Goal: Task Accomplishment & Management: Complete application form

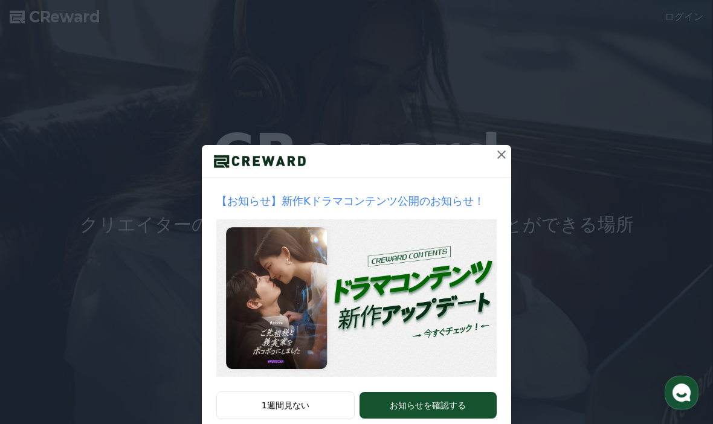
click at [496, 156] on icon at bounding box center [501, 154] width 14 height 14
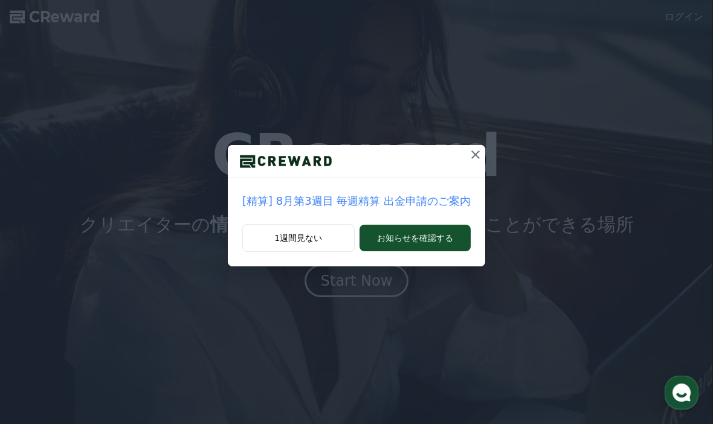
click at [471, 158] on icon at bounding box center [475, 154] width 8 height 8
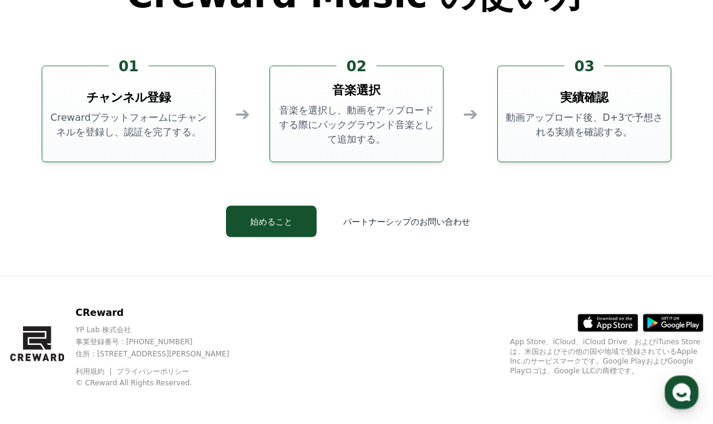
scroll to position [3230, 0]
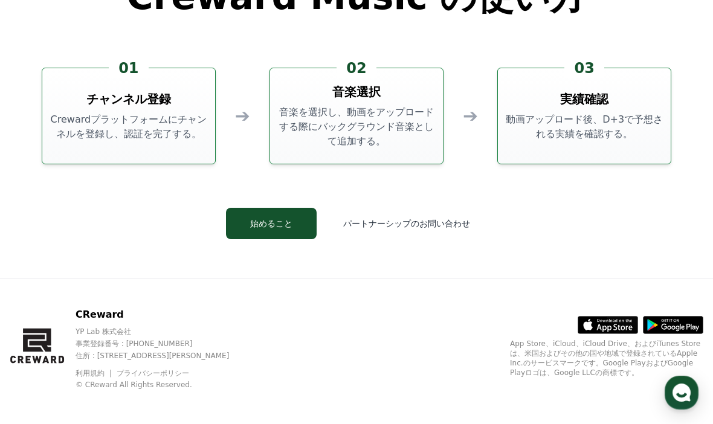
click at [443, 239] on button "パートナーシップのお問い合わせ" at bounding box center [406, 223] width 161 height 31
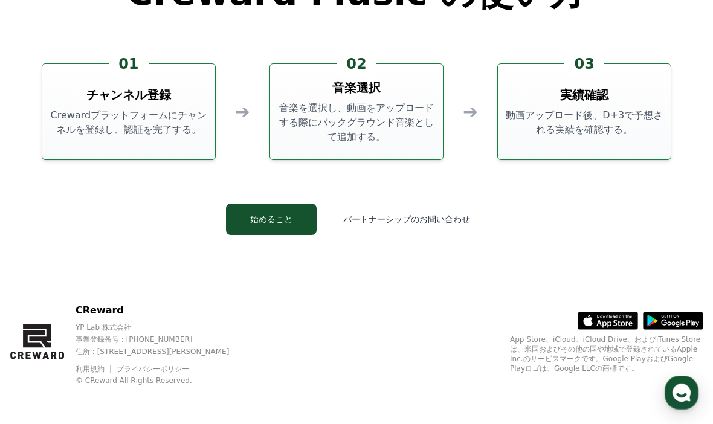
click at [284, 235] on button "始めること" at bounding box center [271, 219] width 91 height 31
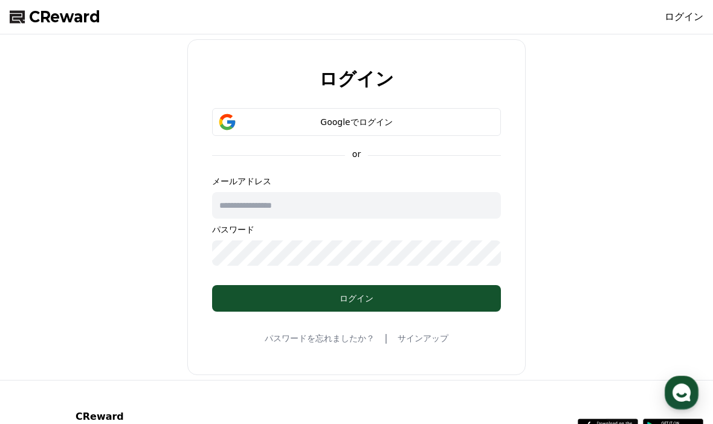
click at [435, 123] on div "Googleでログイン" at bounding box center [357, 122] width 254 height 12
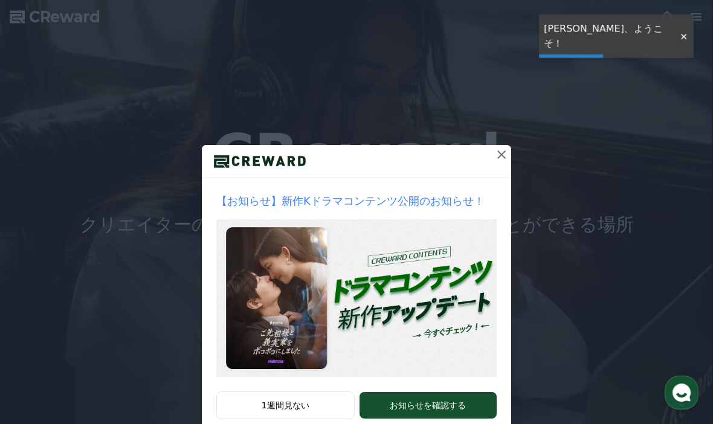
click at [503, 162] on button at bounding box center [501, 154] width 19 height 19
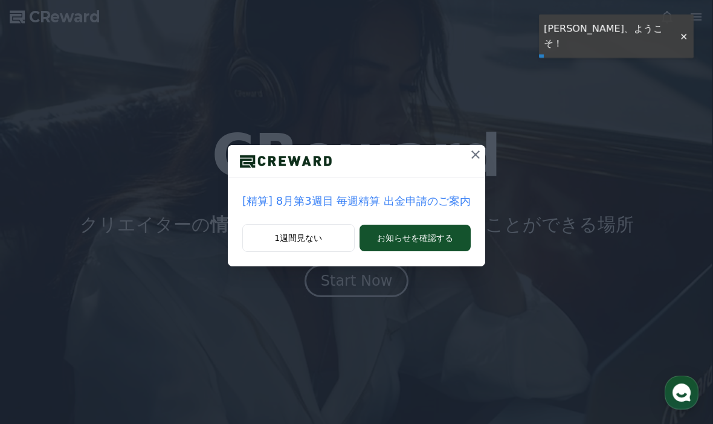
click at [471, 161] on icon at bounding box center [475, 154] width 14 height 14
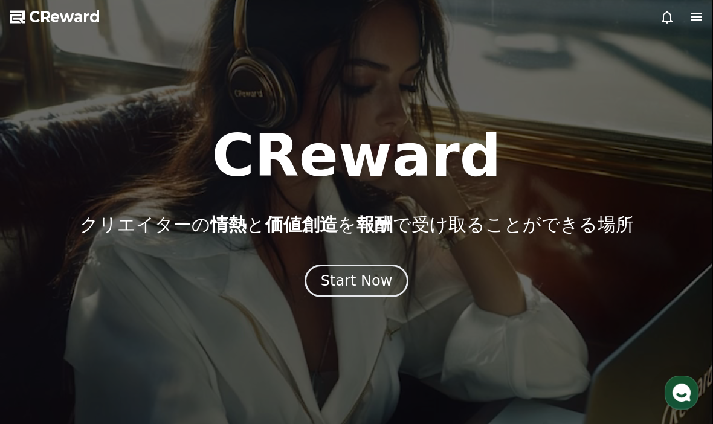
click at [662, 19] on icon at bounding box center [667, 17] width 14 height 14
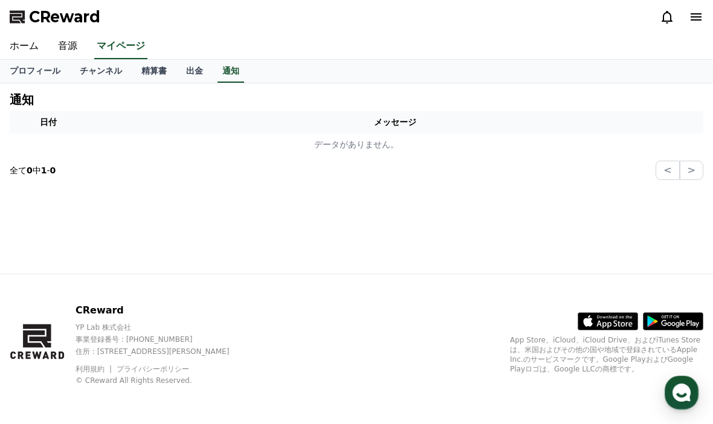
click at [37, 48] on link "ホーム" at bounding box center [24, 46] width 48 height 25
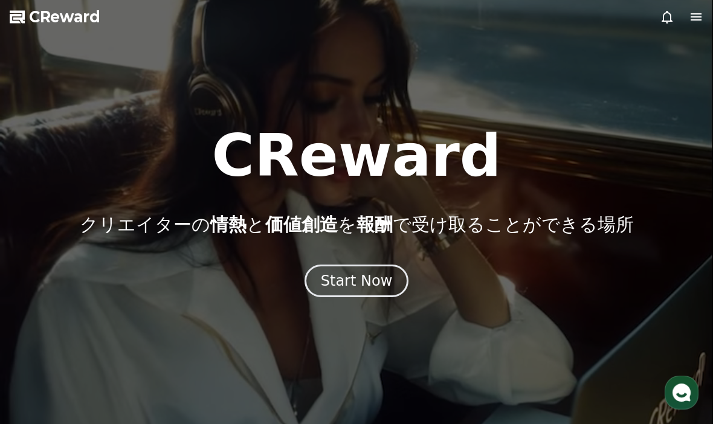
click at [693, 24] on icon at bounding box center [696, 17] width 14 height 14
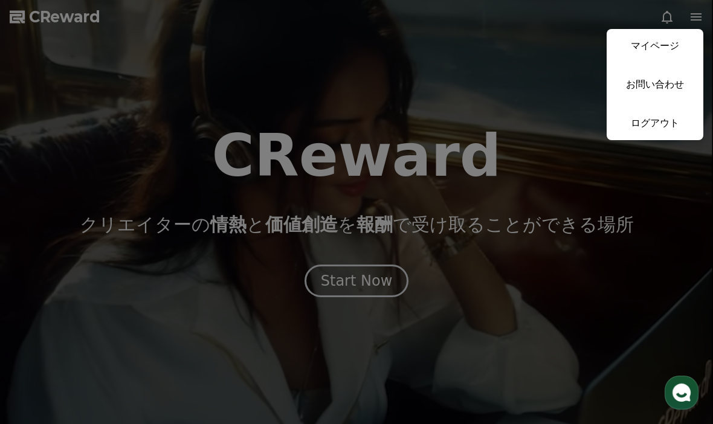
click at [670, 39] on link "マイページ" at bounding box center [654, 46] width 97 height 34
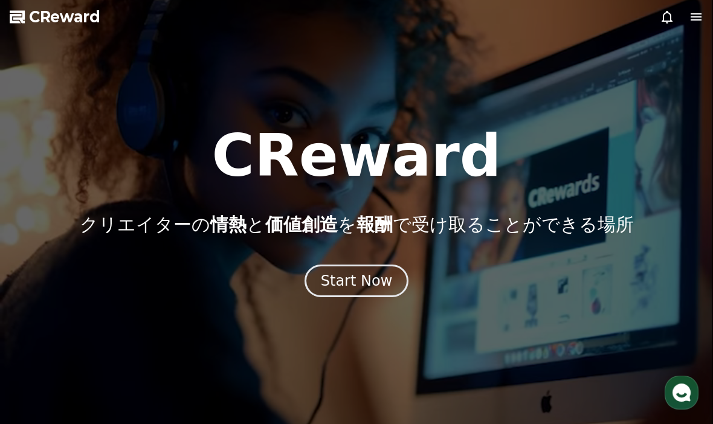
click at [696, 21] on icon at bounding box center [696, 17] width 14 height 14
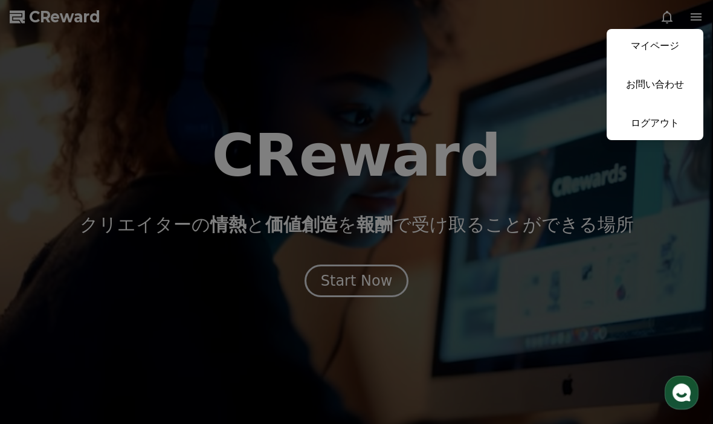
click at [667, 47] on link "マイページ" at bounding box center [654, 46] width 97 height 34
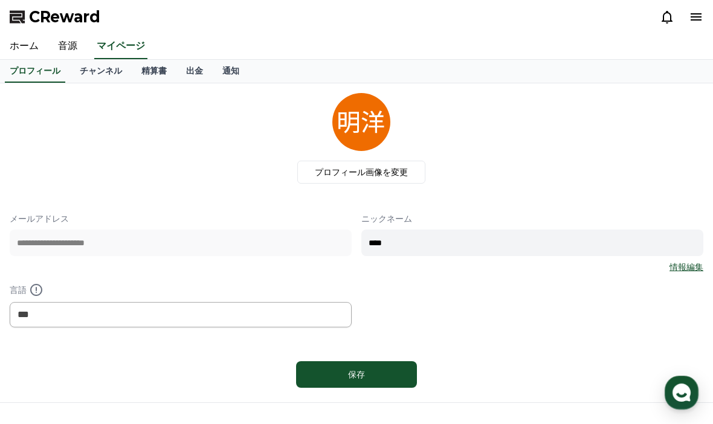
click at [100, 74] on link "チャンネル" at bounding box center [101, 71] width 62 height 23
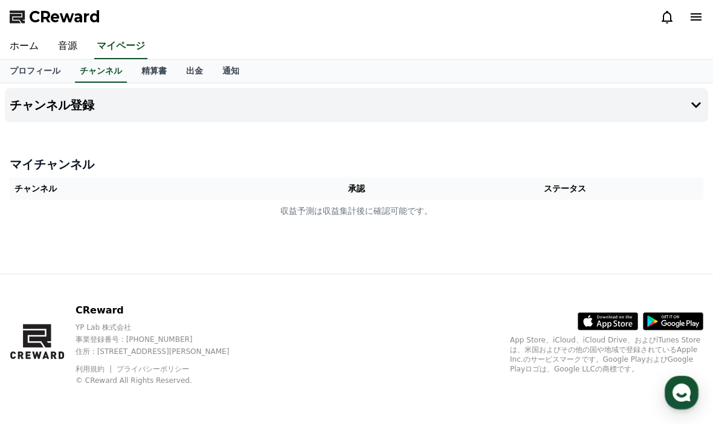
click at [391, 183] on th "承認" at bounding box center [356, 189] width 141 height 22
click at [587, 188] on th "ステータス" at bounding box center [565, 189] width 276 height 22
click at [80, 194] on th "チャンネル" at bounding box center [148, 189] width 276 height 22
click at [69, 163] on h4 "マイチャンネル" at bounding box center [356, 164] width 693 height 17
click at [127, 101] on button "チャンネル登録" at bounding box center [356, 105] width 703 height 34
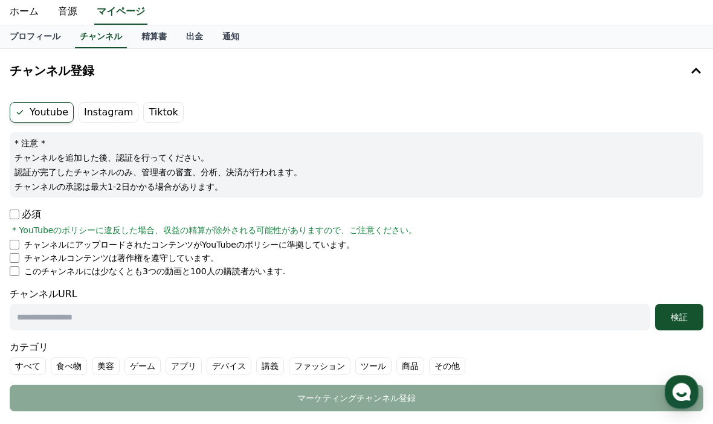
scroll to position [34, 0]
click at [213, 244] on p "チャンネルにアップロードされたコンテンツがYouTubeのポリシーに準拠しています。" at bounding box center [189, 245] width 330 height 12
click at [31, 215] on p "必須" at bounding box center [25, 214] width 31 height 14
click at [58, 324] on input "text" at bounding box center [330, 317] width 640 height 27
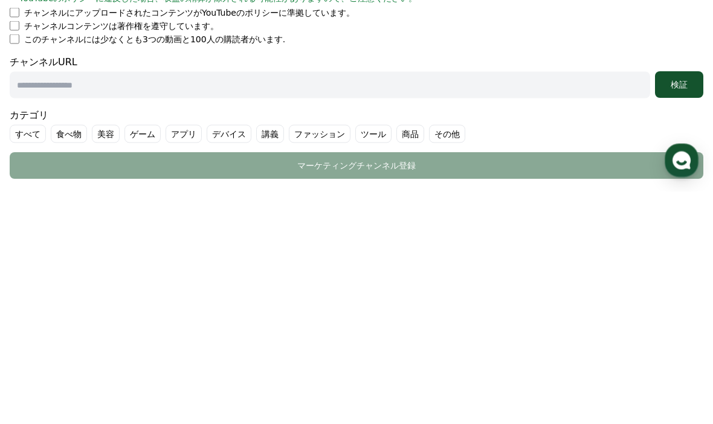
click at [74, 304] on input "text" at bounding box center [330, 317] width 640 height 27
paste input "**********"
type input "**********"
click at [675, 304] on button "検証" at bounding box center [679, 317] width 48 height 27
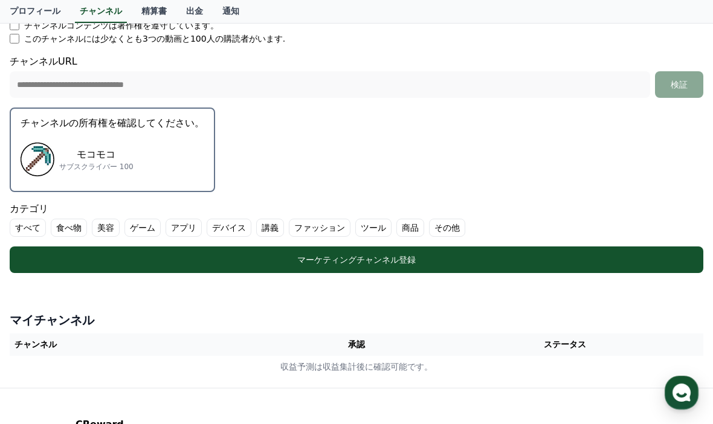
click at [148, 141] on div "モコモコ サブスクライバー 100" at bounding box center [113, 159] width 184 height 48
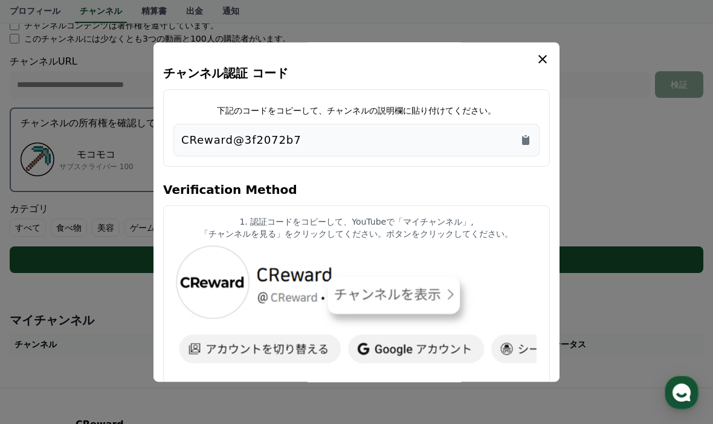
click at [527, 136] on icon "Copy to clipboard" at bounding box center [525, 140] width 7 height 9
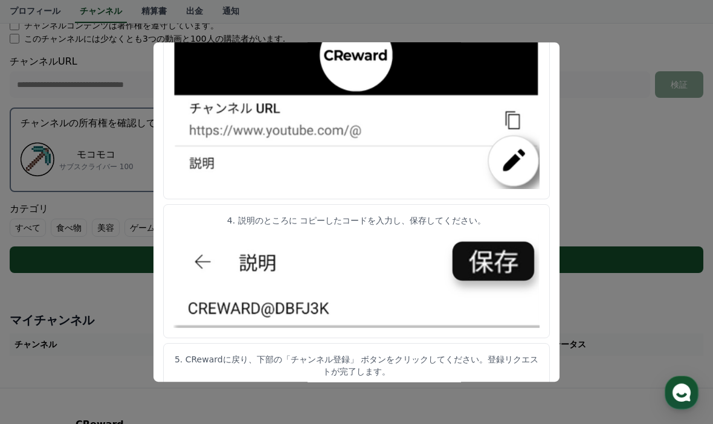
scroll to position [621, 0]
click at [599, 163] on button "close modal" at bounding box center [356, 212] width 713 height 424
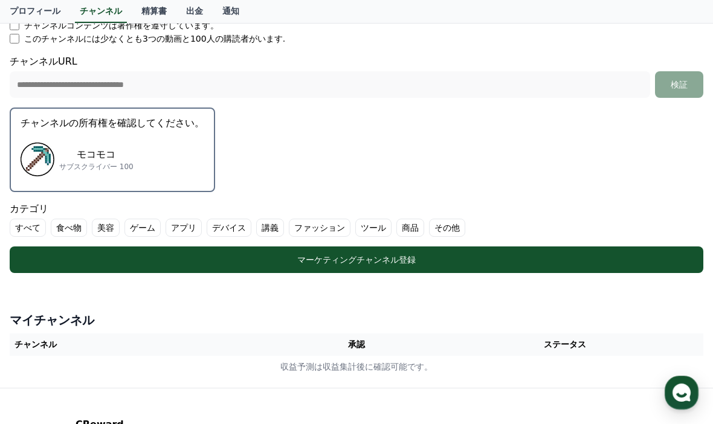
click at [549, 258] on div "マーケティングチャンネル登録" at bounding box center [356, 260] width 645 height 12
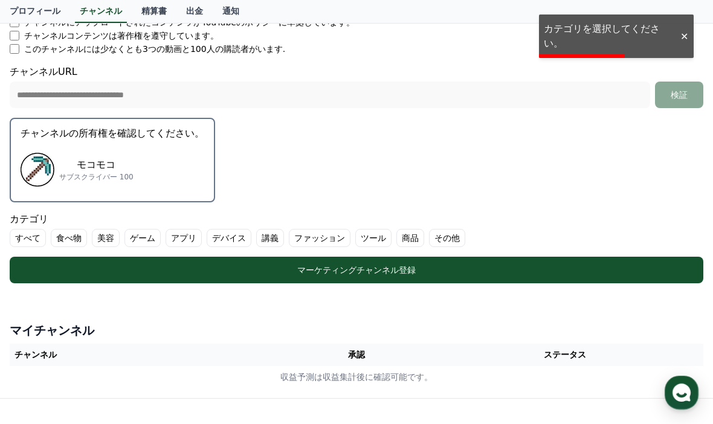
scroll to position [256, 0]
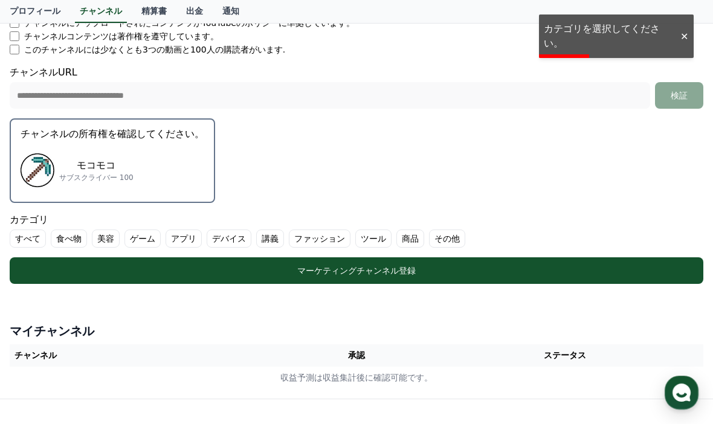
click at [129, 245] on label "ゲーム" at bounding box center [142, 239] width 36 height 18
click at [358, 276] on button "マーケティングチャンネル登録" at bounding box center [356, 270] width 693 height 27
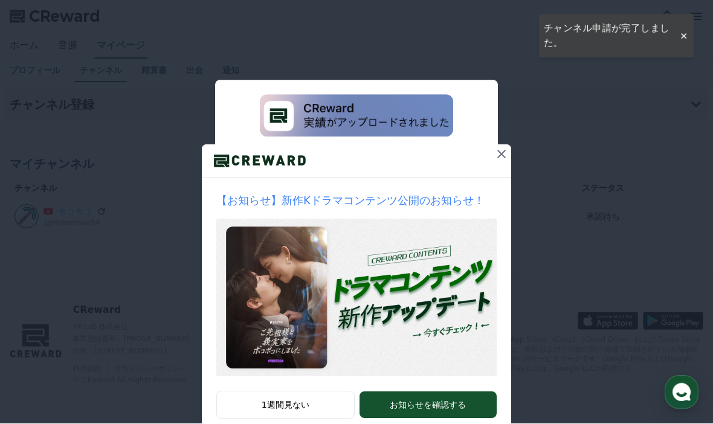
click at [494, 158] on icon at bounding box center [501, 154] width 14 height 14
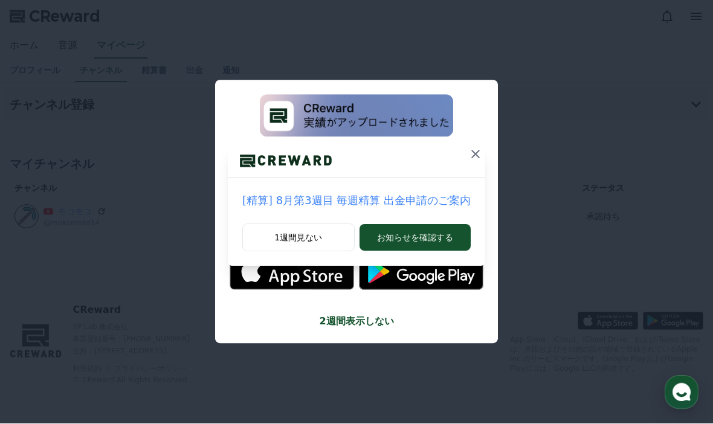
click at [468, 161] on icon at bounding box center [475, 154] width 14 height 14
